Goal: Task Accomplishment & Management: Manage account settings

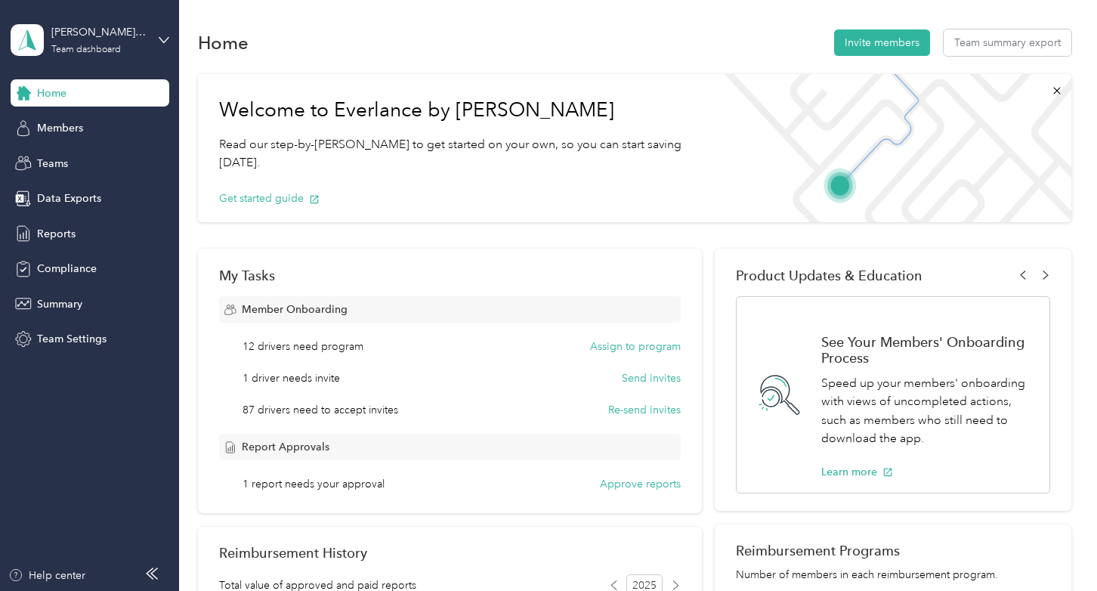
click at [632, 484] on button "Approve reports" at bounding box center [640, 484] width 81 height 16
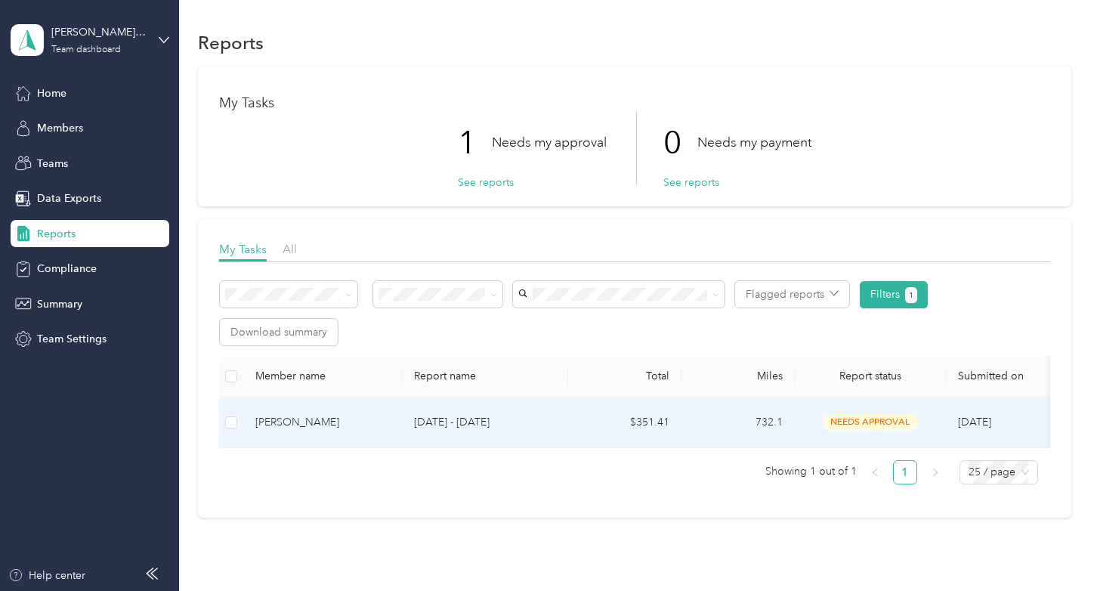
click at [853, 417] on span "needs approval" at bounding box center [870, 421] width 95 height 17
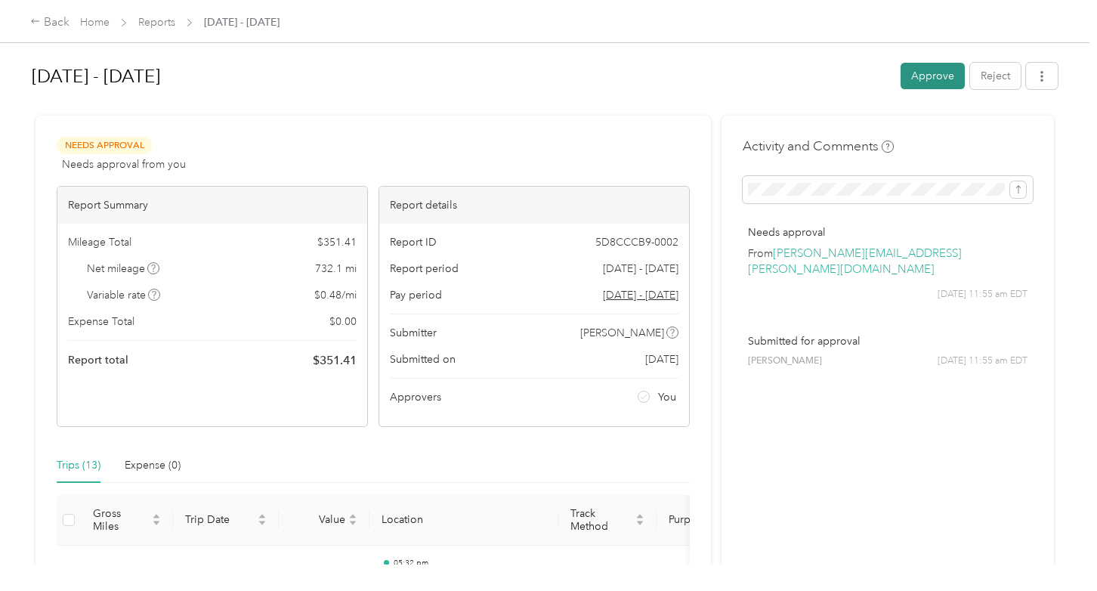
click at [936, 73] on button "Approve" at bounding box center [932, 76] width 64 height 26
